Goal: Navigation & Orientation: Find specific page/section

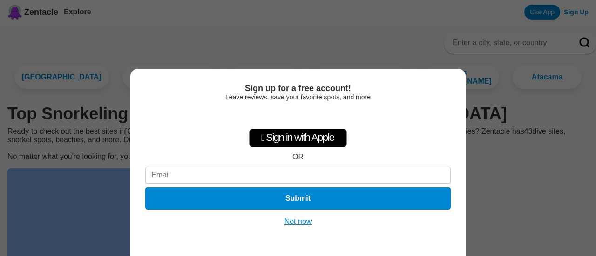
click at [300, 223] on button "Not now" at bounding box center [298, 221] width 33 height 9
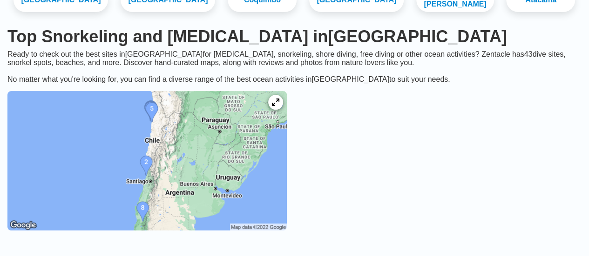
scroll to position [114, 0]
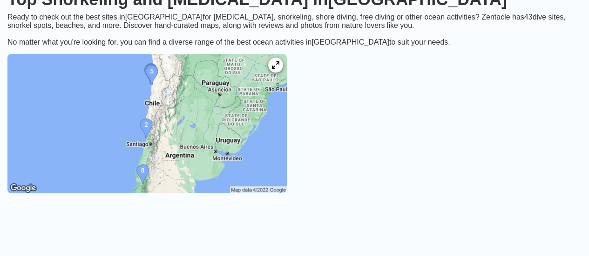
click at [222, 126] on img at bounding box center [146, 124] width 279 height 140
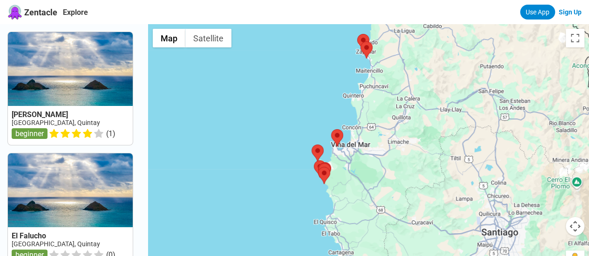
drag, startPoint x: 499, startPoint y: 148, endPoint x: 454, endPoint y: 175, distance: 53.1
click at [454, 175] on div at bounding box center [368, 152] width 441 height 256
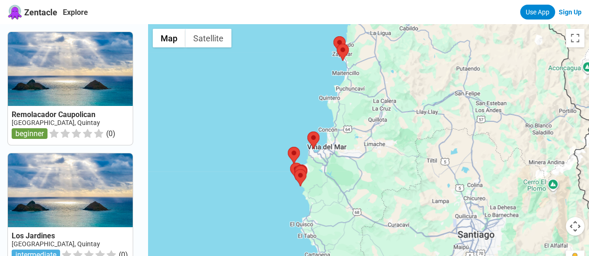
drag, startPoint x: 524, startPoint y: 131, endPoint x: 500, endPoint y: 135, distance: 24.6
click at [500, 135] on div at bounding box center [368, 152] width 441 height 256
click at [427, 119] on div at bounding box center [368, 152] width 441 height 256
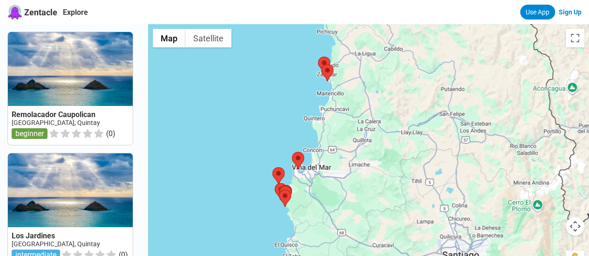
drag, startPoint x: 427, startPoint y: 119, endPoint x: 408, endPoint y: 152, distance: 38.2
click at [408, 152] on div at bounding box center [368, 152] width 441 height 256
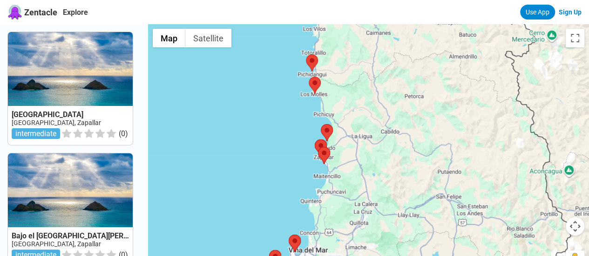
drag, startPoint x: 437, startPoint y: 125, endPoint x: 438, endPoint y: 153, distance: 27.9
click at [438, 153] on div at bounding box center [368, 152] width 441 height 256
